Goal: Task Accomplishment & Management: Use online tool/utility

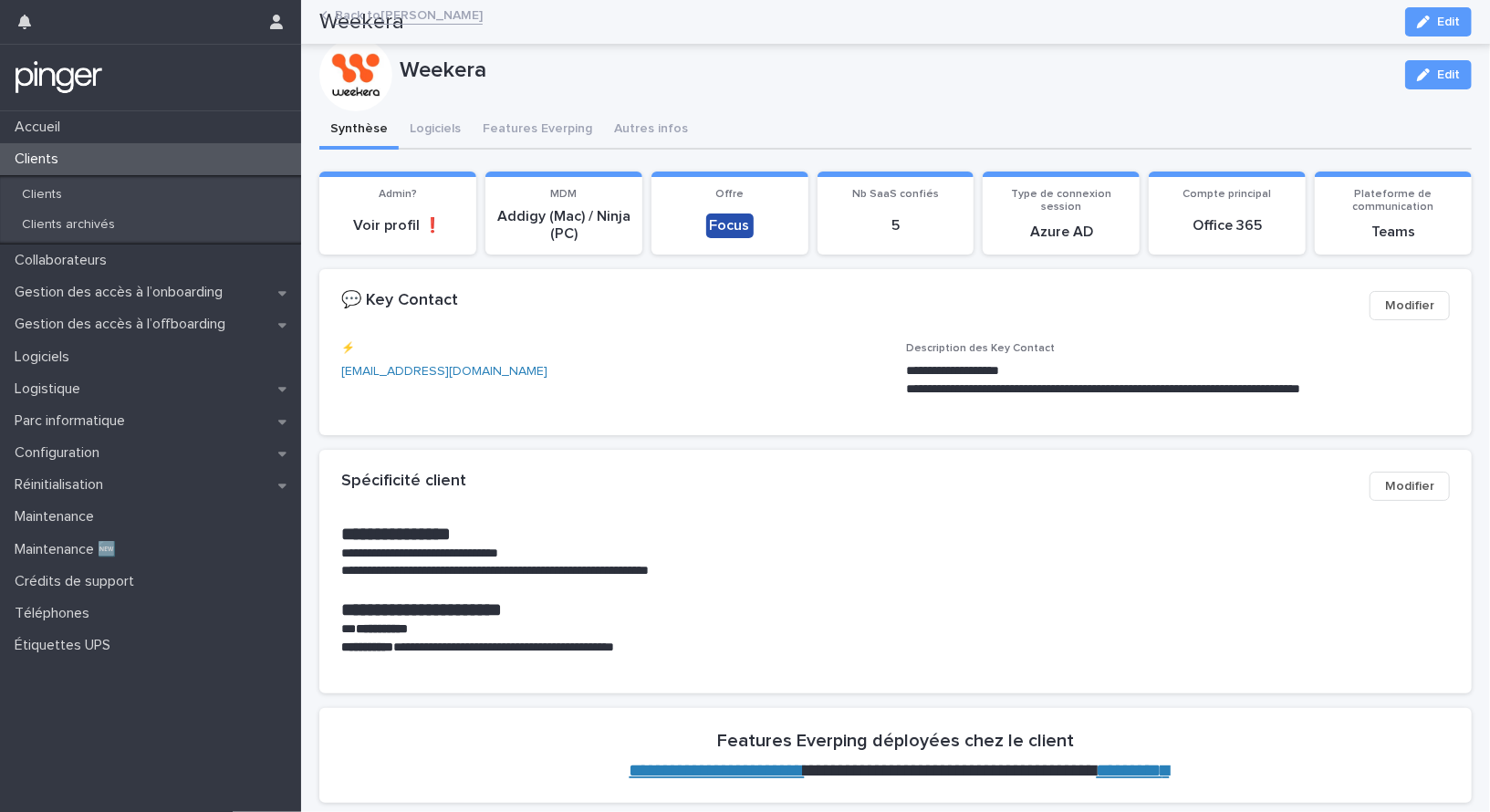
scroll to position [1273, 0]
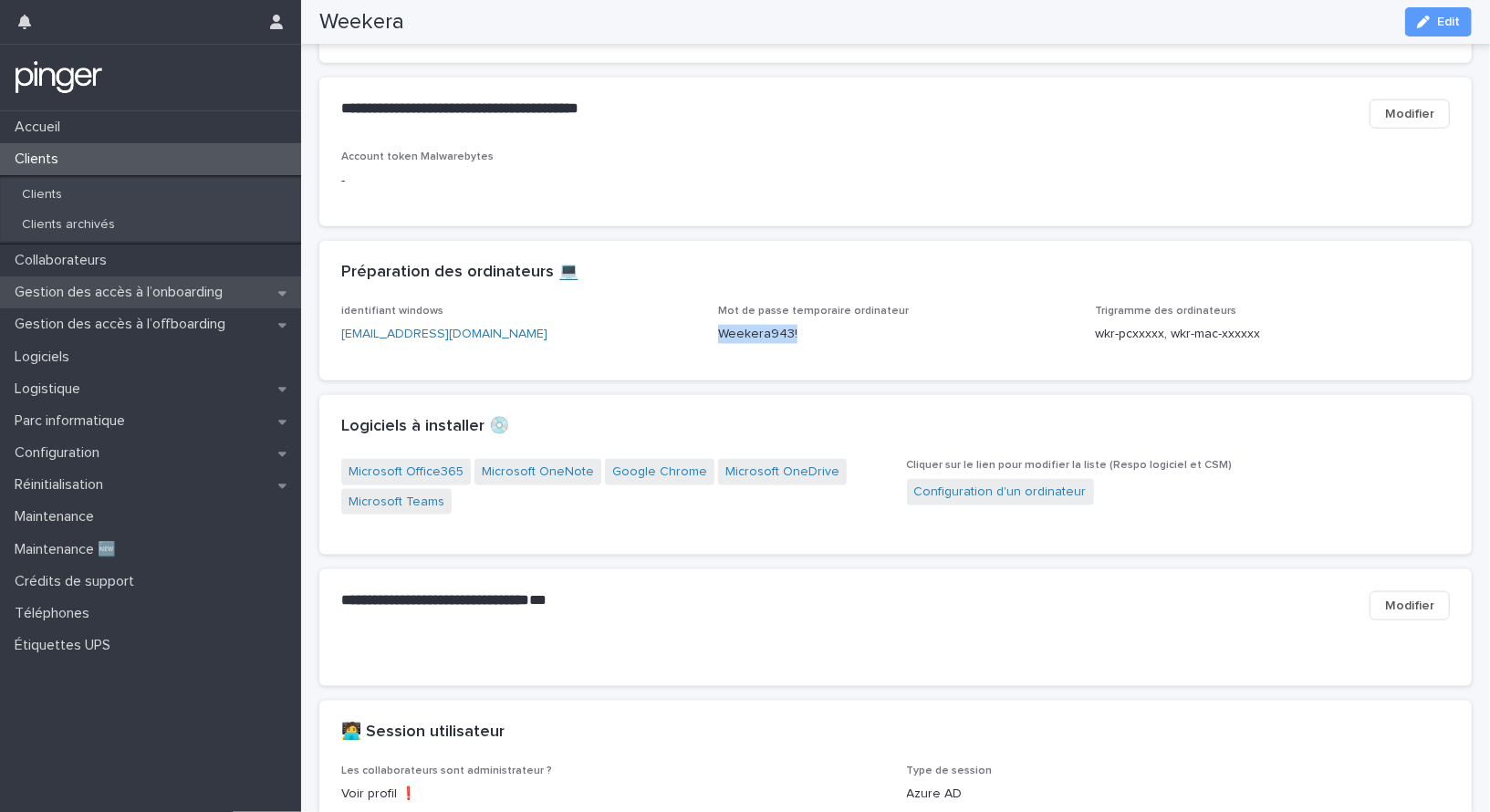
click at [184, 299] on p "Gestion des accès à l’onboarding" at bounding box center [122, 292] width 230 height 17
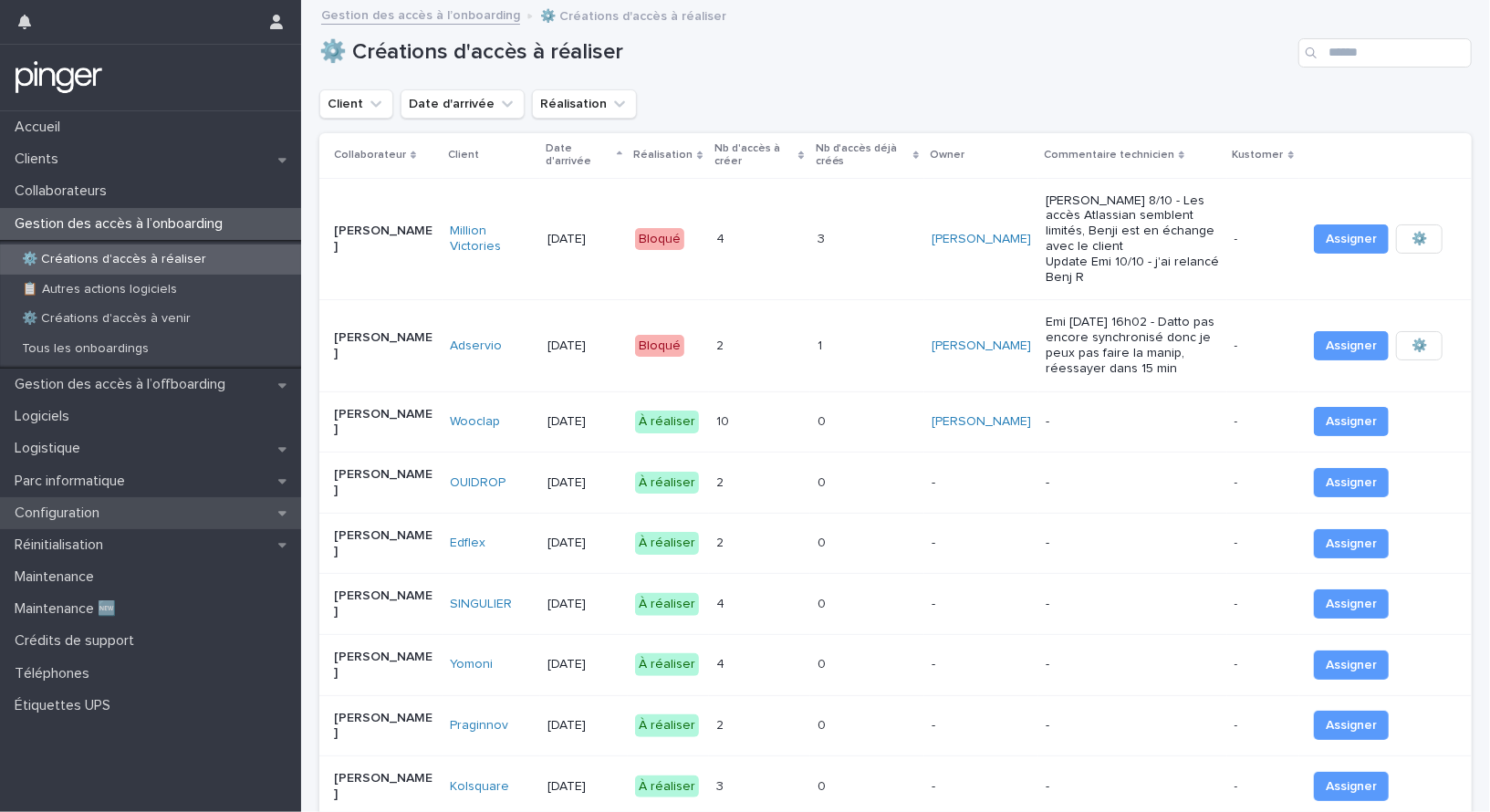
click at [198, 497] on div "Configuration" at bounding box center [150, 513] width 301 height 32
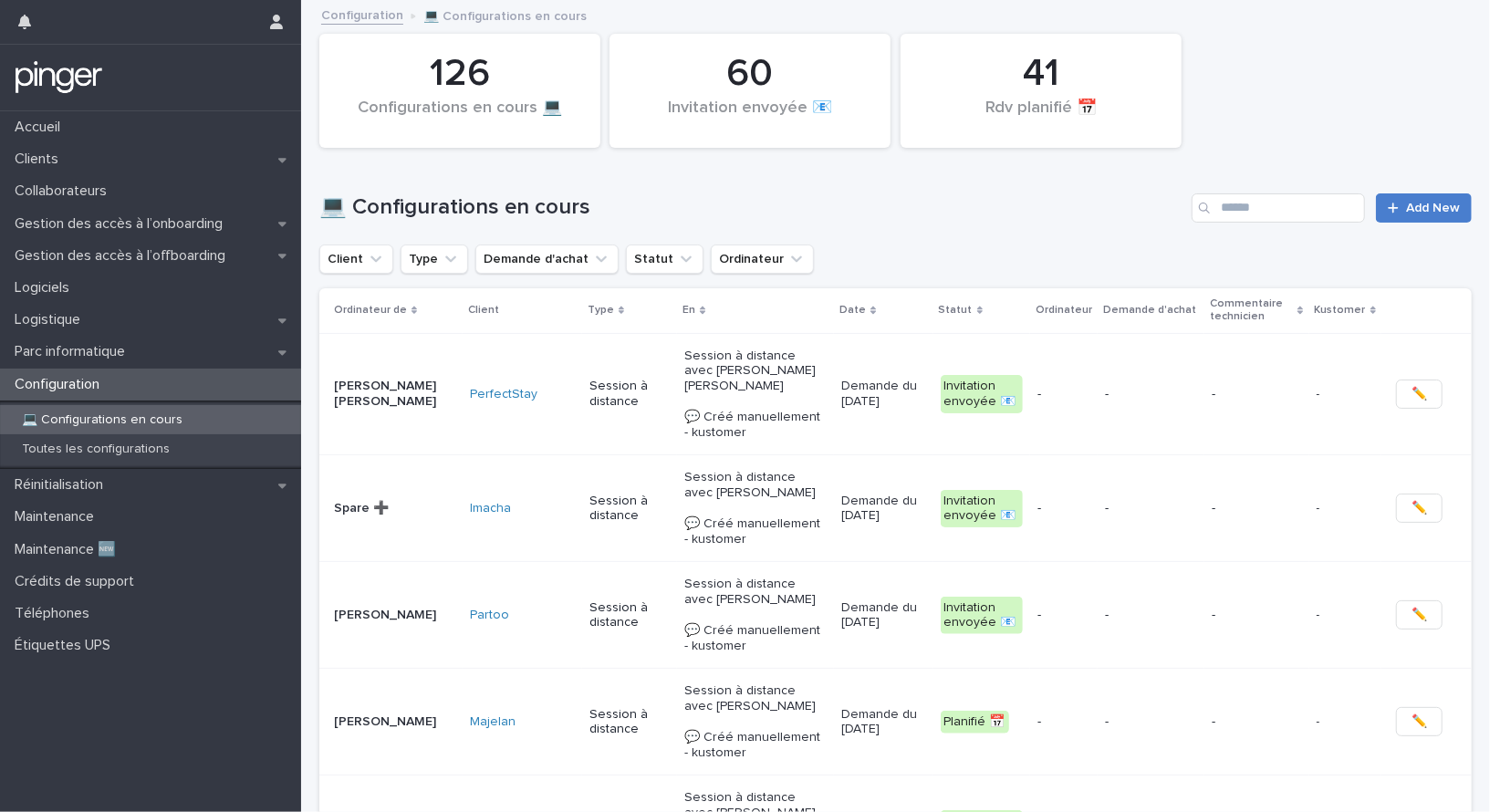
click at [1460, 196] on link "Add New" at bounding box center [1423, 207] width 95 height 29
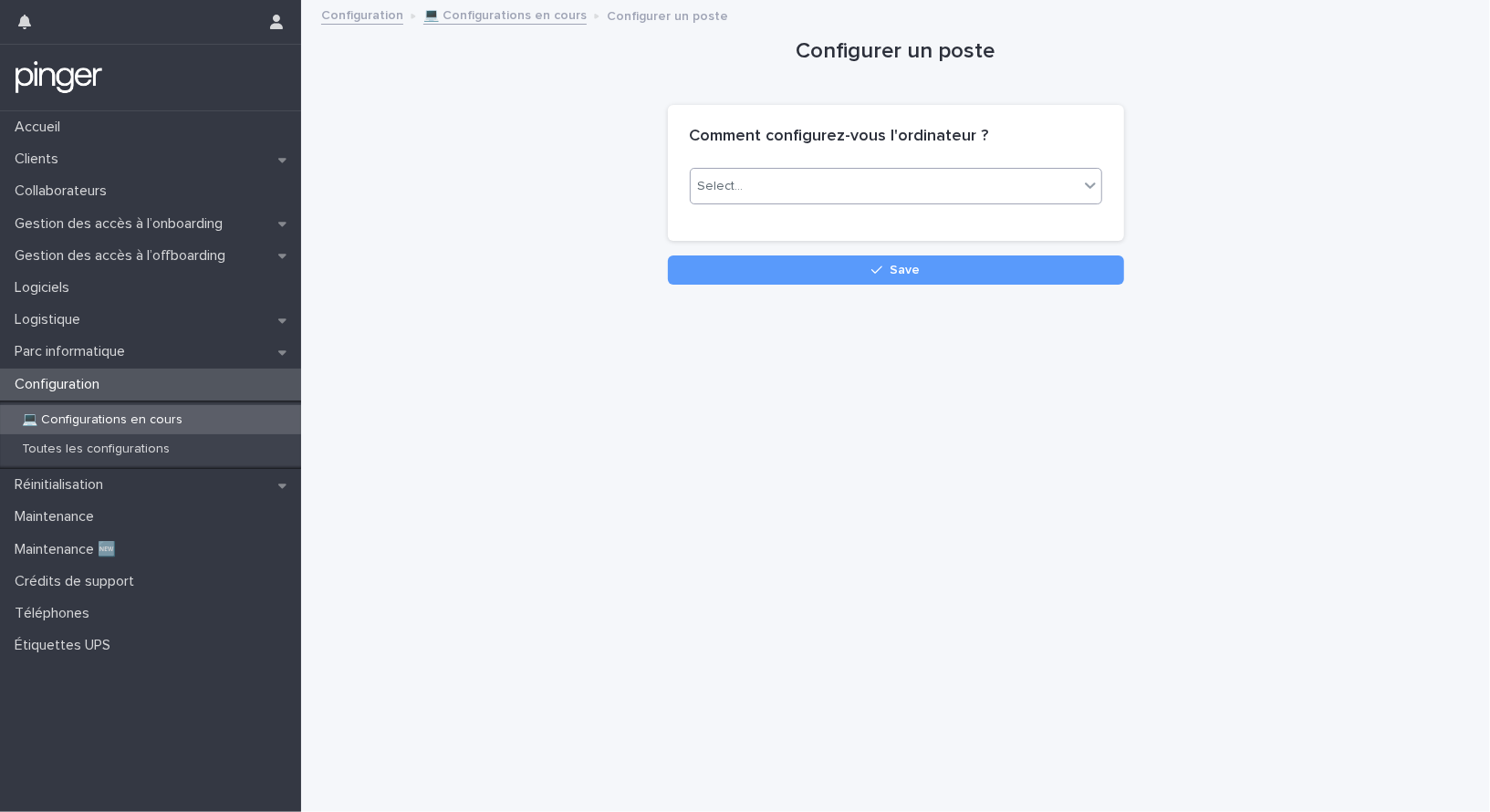
click at [754, 172] on div "Select..." at bounding box center [884, 187] width 388 height 30
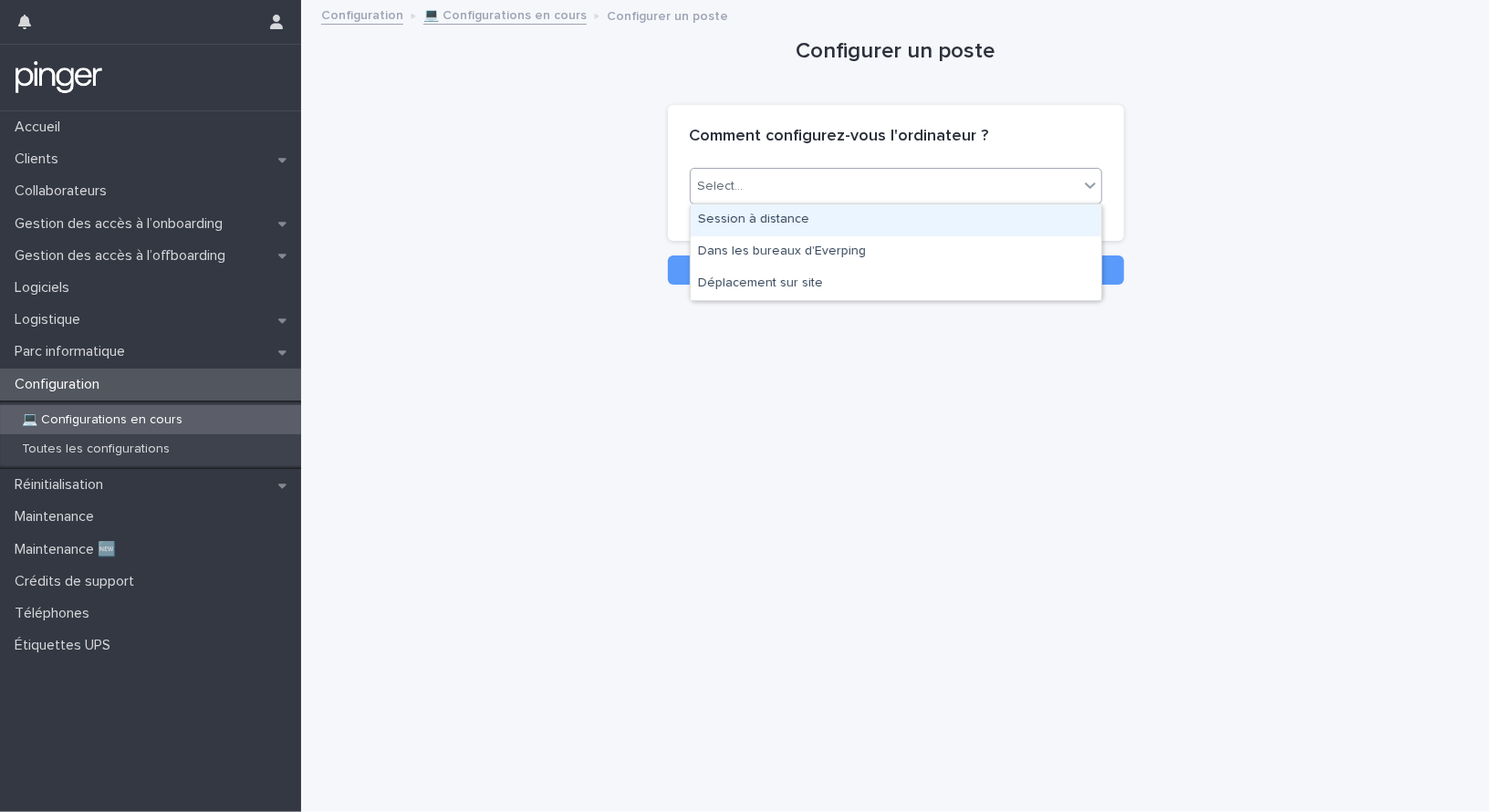
click at [746, 222] on div "Session à distance" at bounding box center [896, 220] width 411 height 32
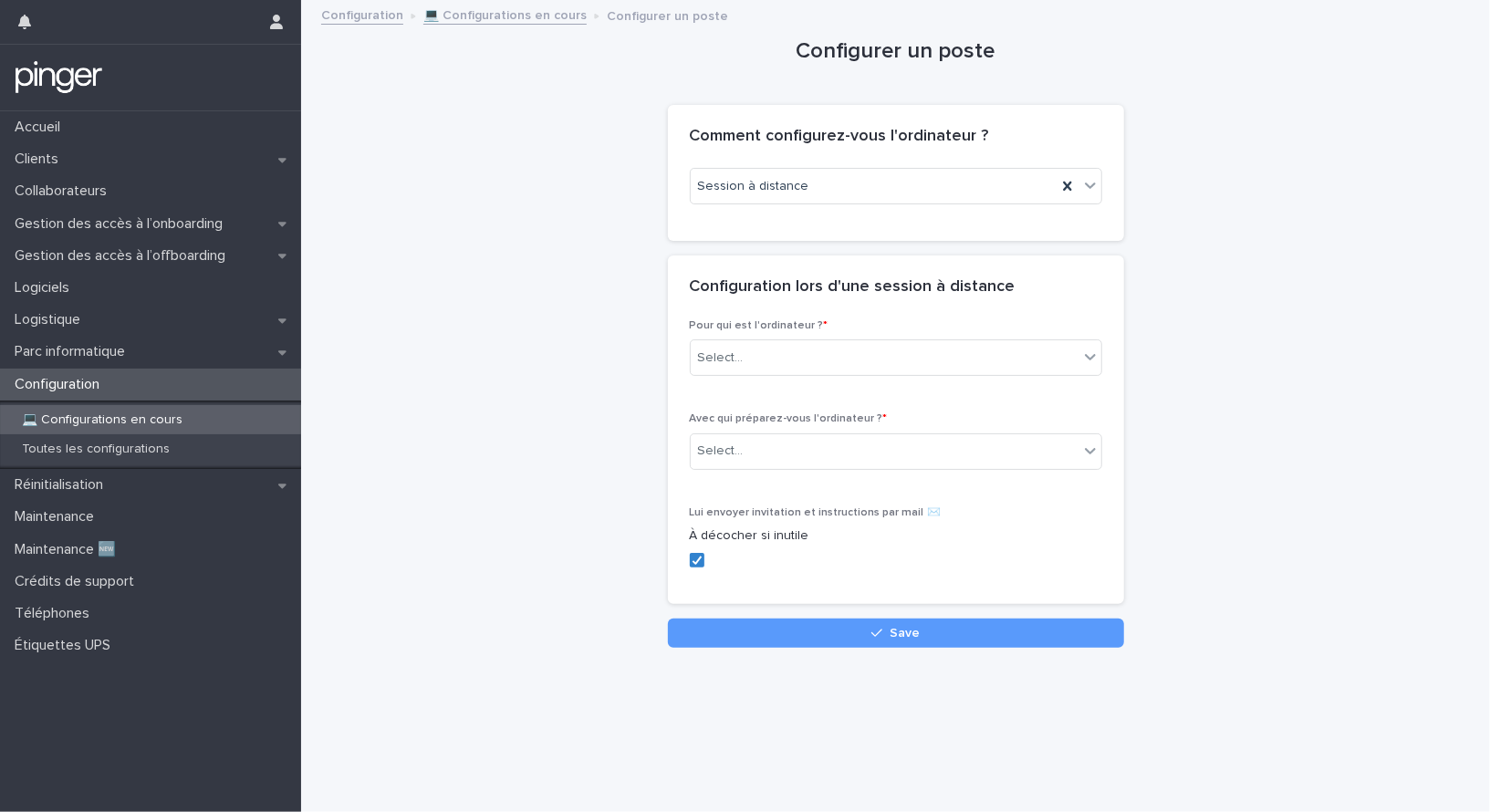
click at [740, 313] on div "Configuration lors d'une session à distance" at bounding box center [896, 287] width 457 height 64
click at [740, 343] on div "Select..." at bounding box center [884, 358] width 388 height 30
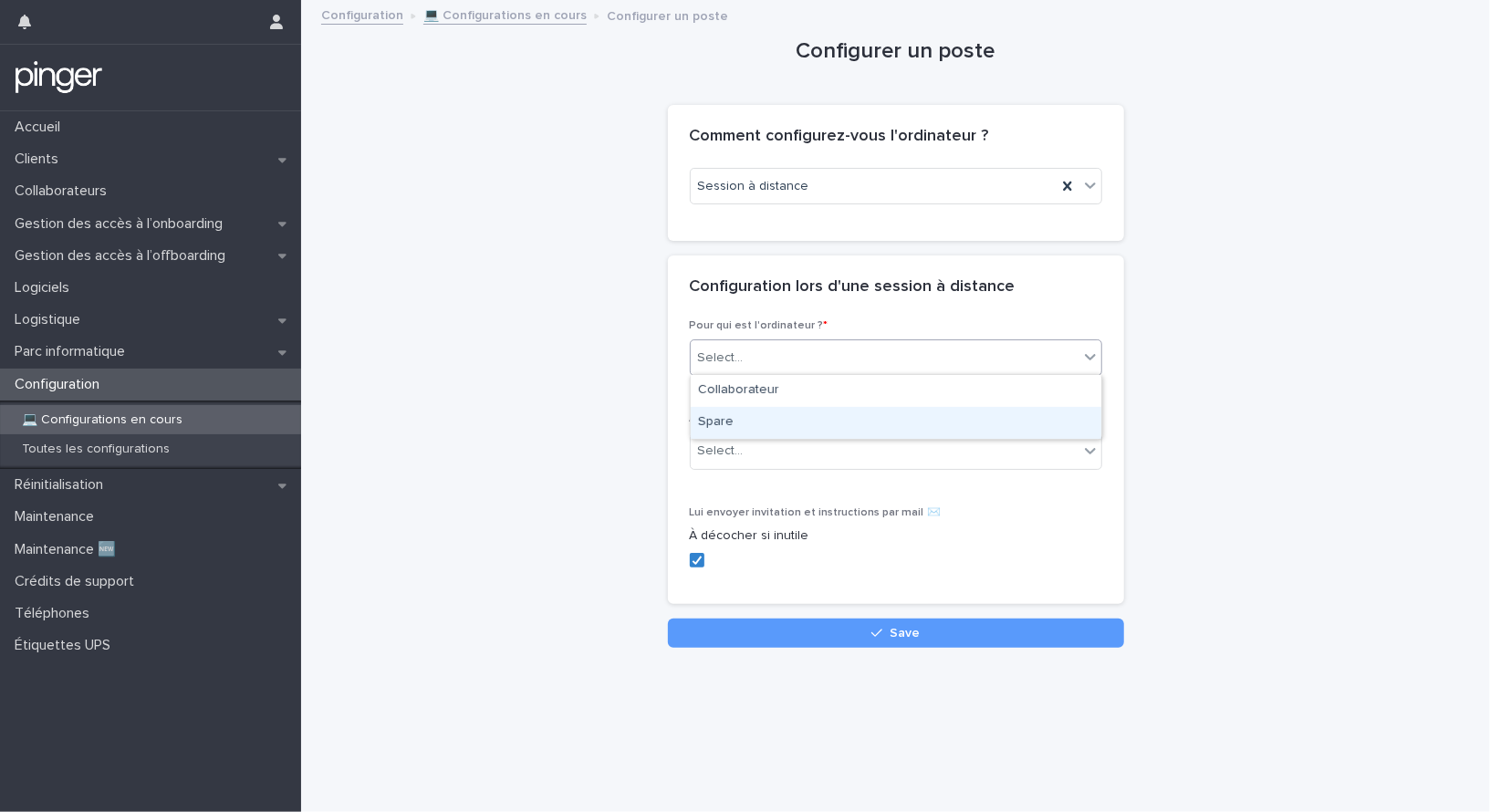
click at [742, 429] on div "Spare" at bounding box center [896, 423] width 411 height 32
click at [745, 452] on input "text" at bounding box center [746, 452] width 2 height 16
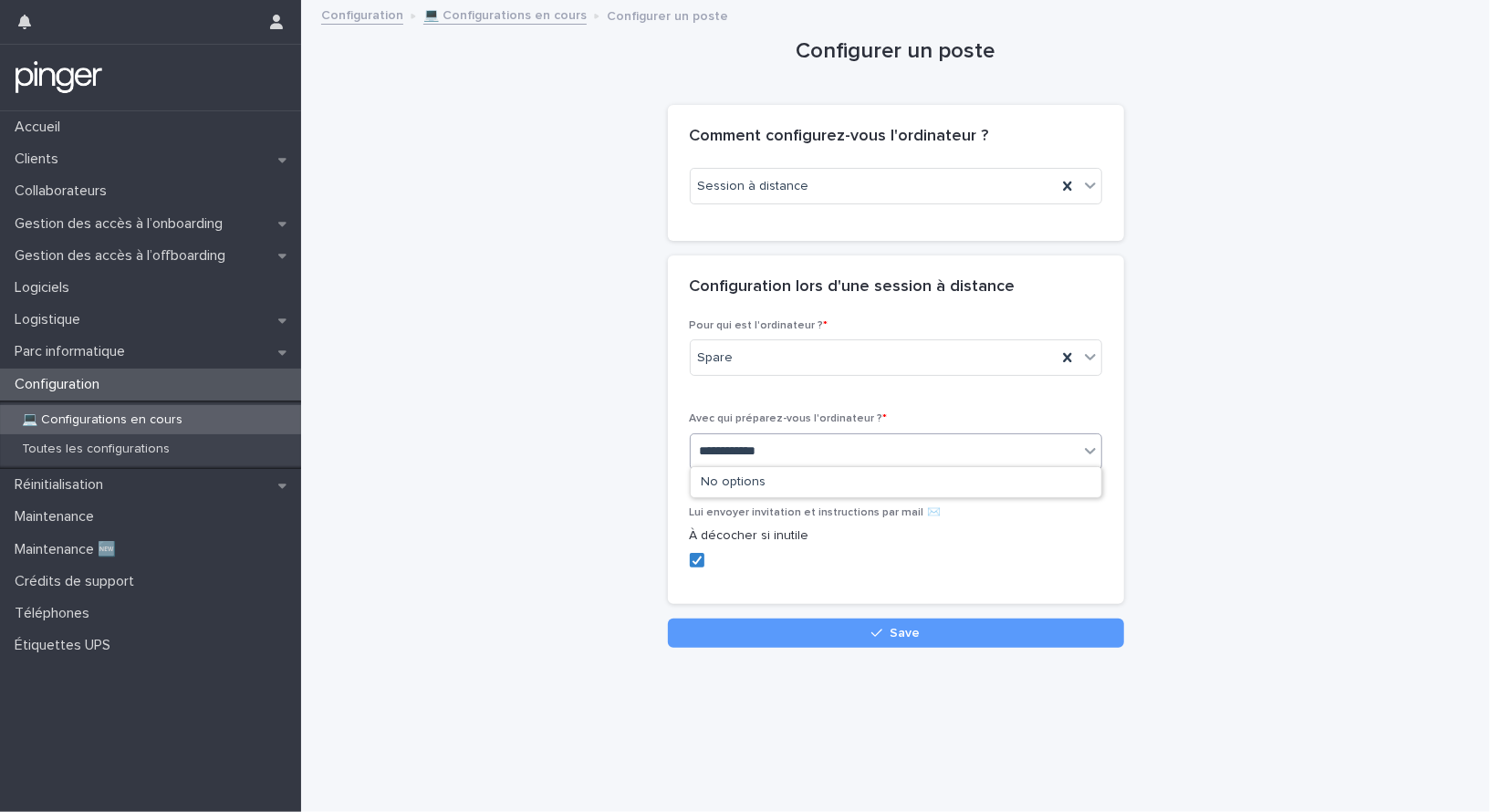
type input "**********"
click at [629, 468] on div "Configurer un poste Loading... Saving… Loading... Saving… Loading... Saving… Co…" at bounding box center [895, 325] width 1152 height 646
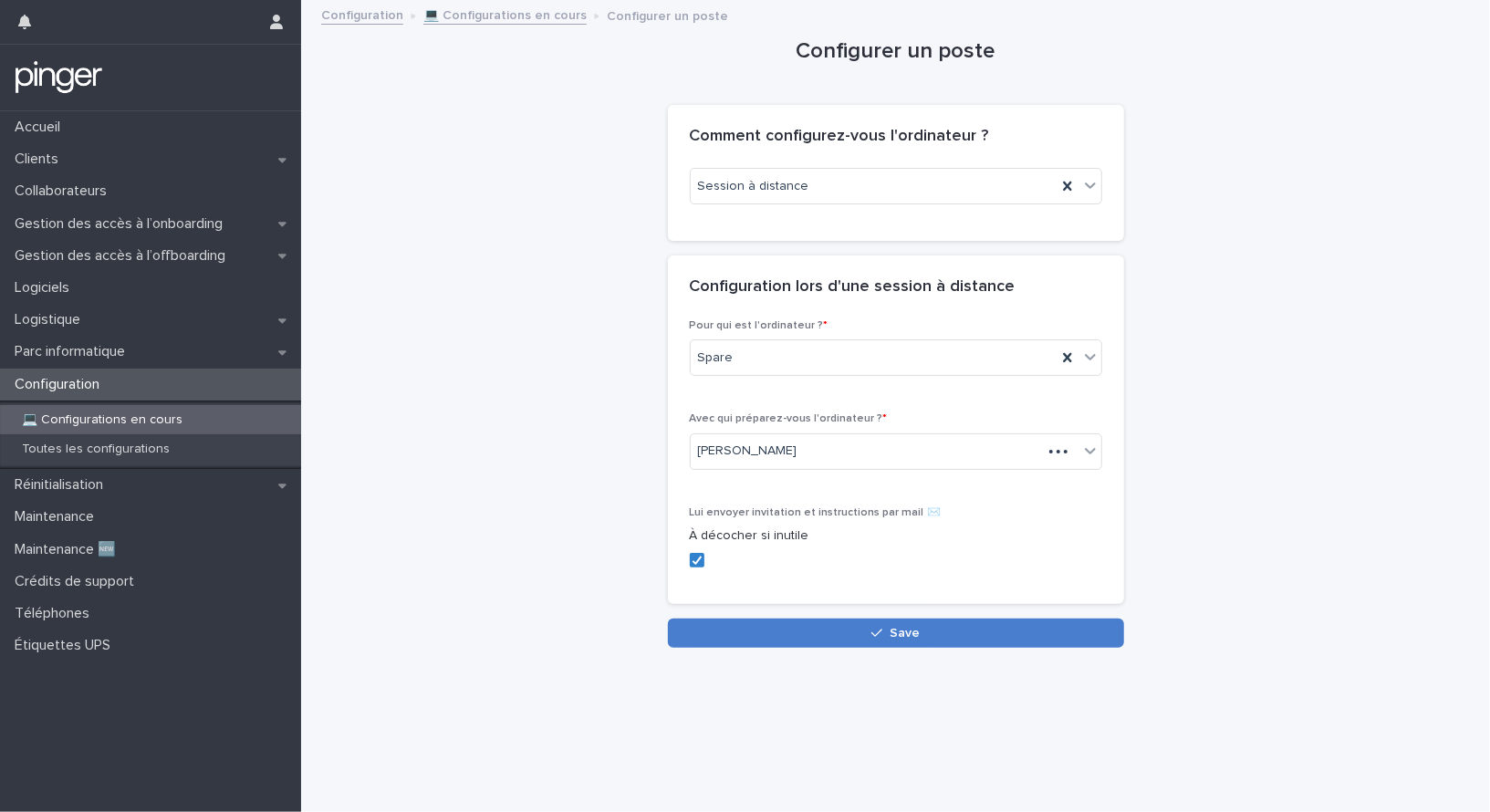
click at [748, 632] on button "Save" at bounding box center [896, 632] width 457 height 29
